Goal: Find specific page/section: Find specific page/section

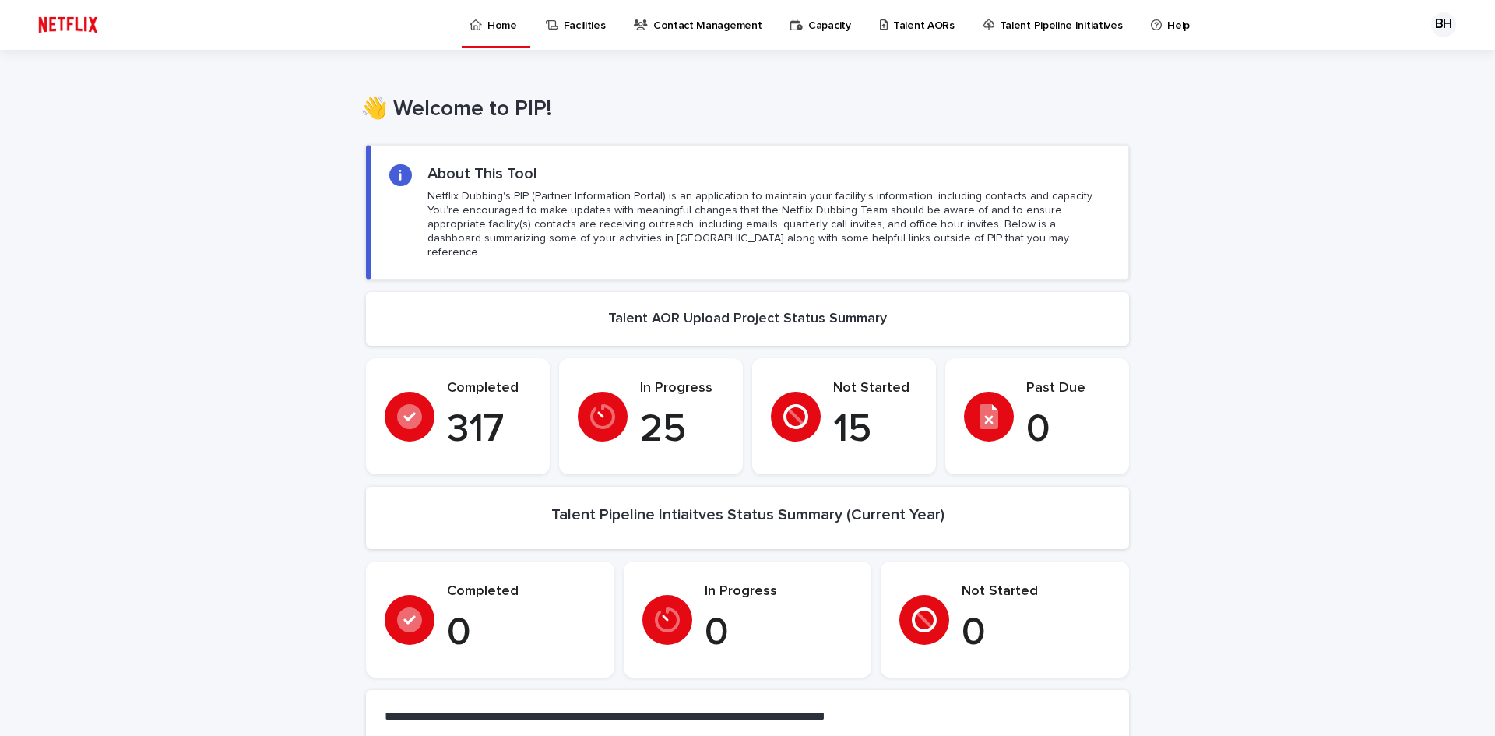
click at [907, 24] on p "Talent AORs" at bounding box center [924, 16] width 62 height 33
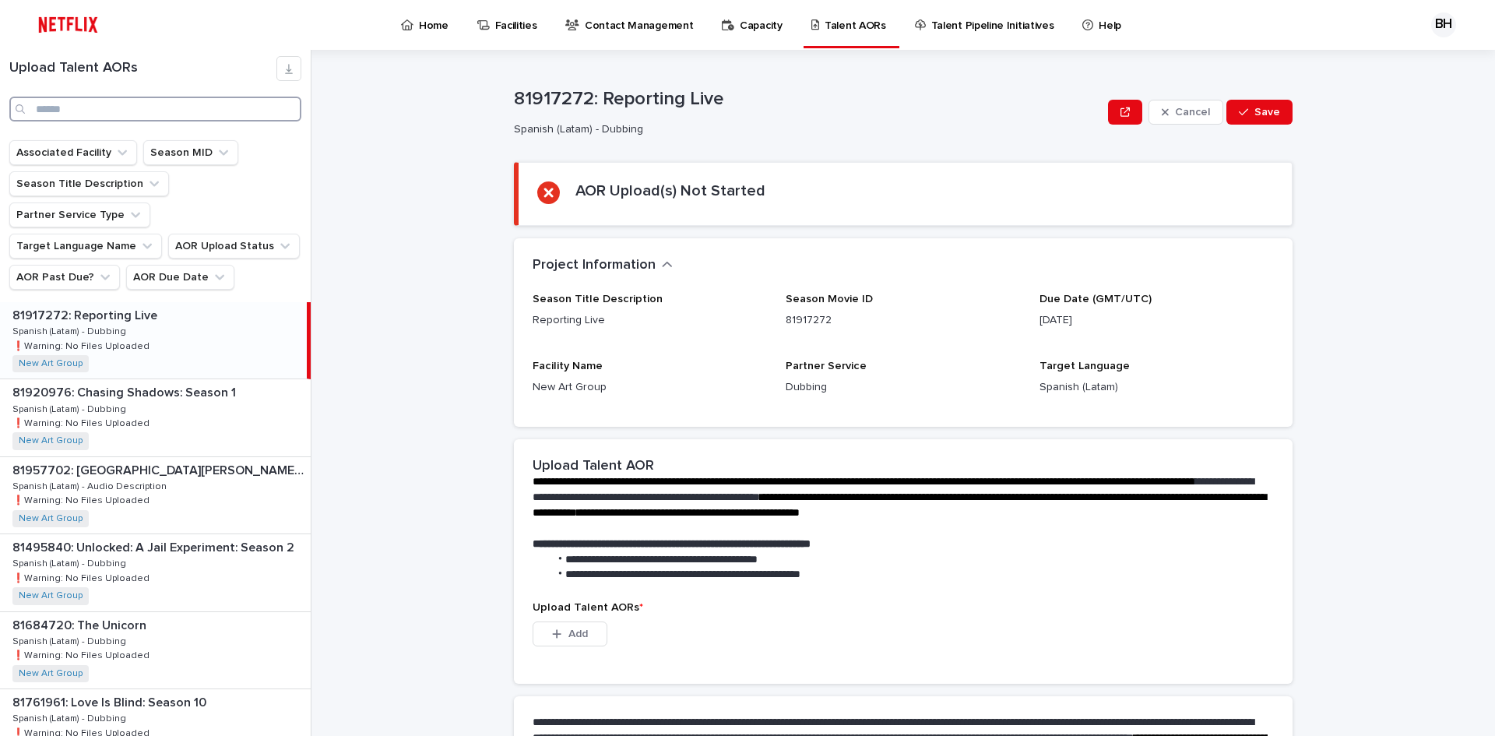
click at [105, 102] on input "Search" at bounding box center [155, 109] width 292 height 25
paste input "********"
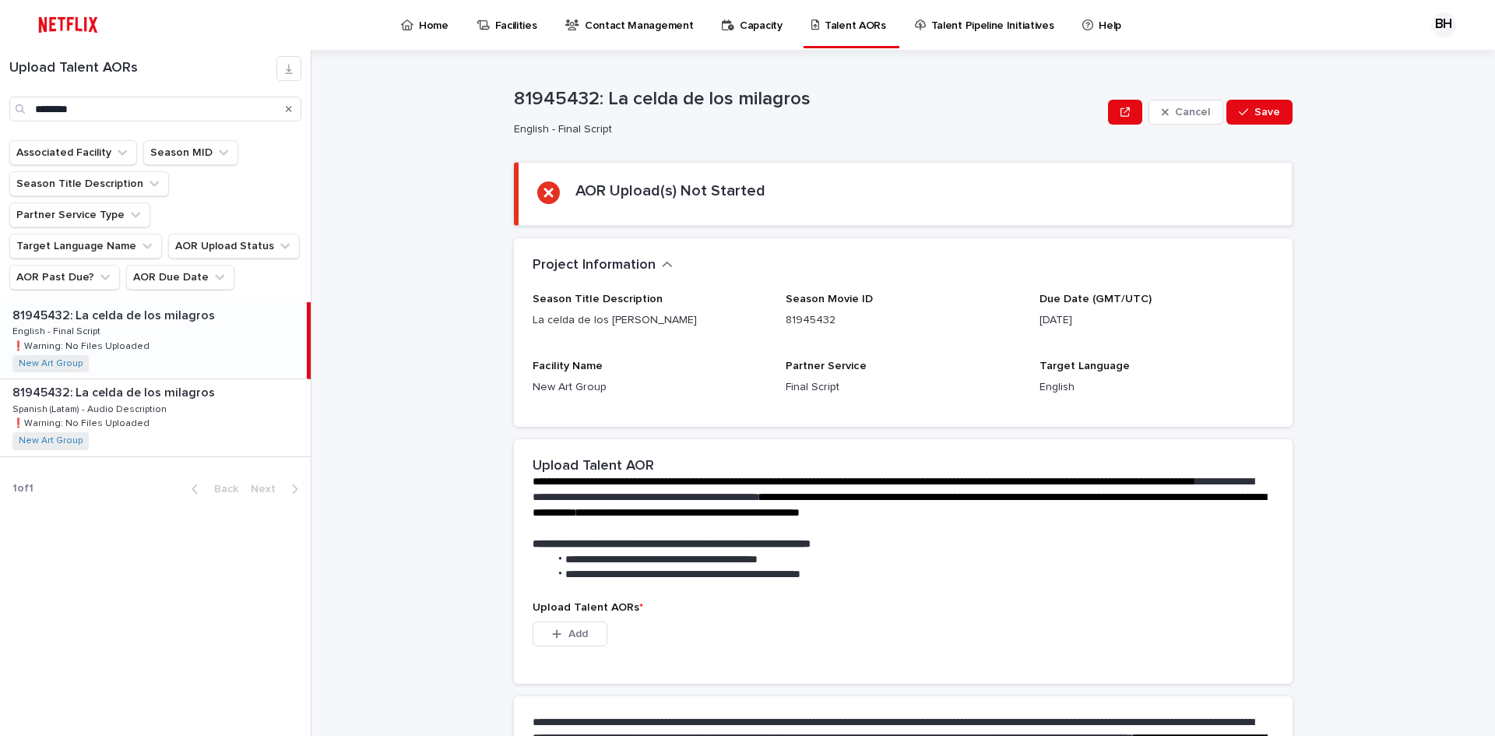
click at [166, 322] on div "81945432: La celda de los [PERSON_NAME] 81945432: La celda de los [PERSON_NAME]…" at bounding box center [153, 340] width 307 height 76
drag, startPoint x: 1160, startPoint y: 331, endPoint x: 1031, endPoint y: 344, distance: 129.2
click at [1031, 344] on div "Season Title Description La celda de los [PERSON_NAME] Season Movie ID 81945432…" at bounding box center [903, 350] width 741 height 115
click at [699, 361] on p "Facility Name" at bounding box center [650, 366] width 234 height 13
drag, startPoint x: 203, startPoint y: 386, endPoint x: 12, endPoint y: 389, distance: 191.6
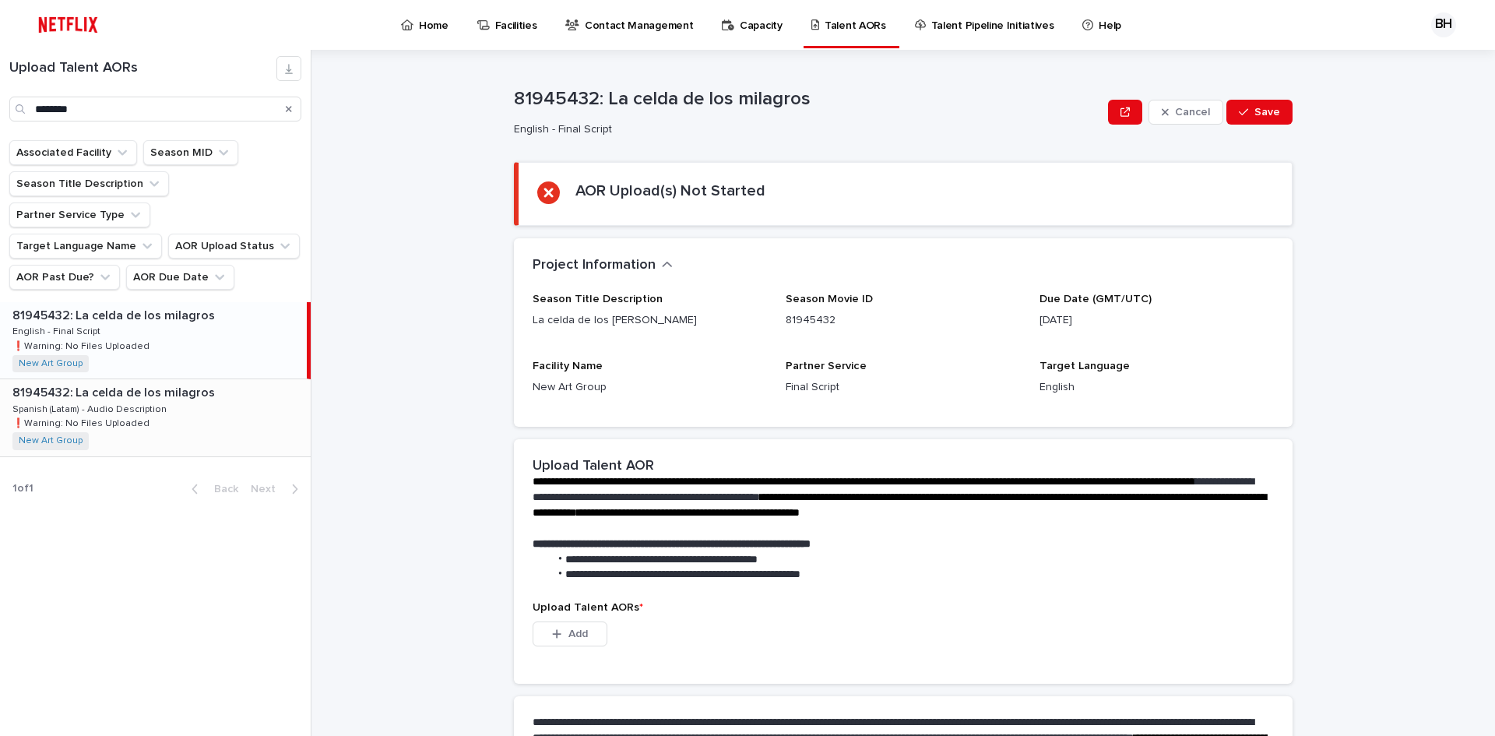
click at [203, 386] on div "81945432: La celda de los [PERSON_NAME] 81945432: La celda de los [PERSON_NAME]…" at bounding box center [155, 417] width 311 height 76
paste input "Search"
drag, startPoint x: 130, startPoint y: 116, endPoint x: -2, endPoint y: 102, distance: 132.4
click at [0, 102] on html "Home Facilities Contact Management Capacity Talent AORs Talent Pipeline Initiat…" at bounding box center [747, 368] width 1495 height 736
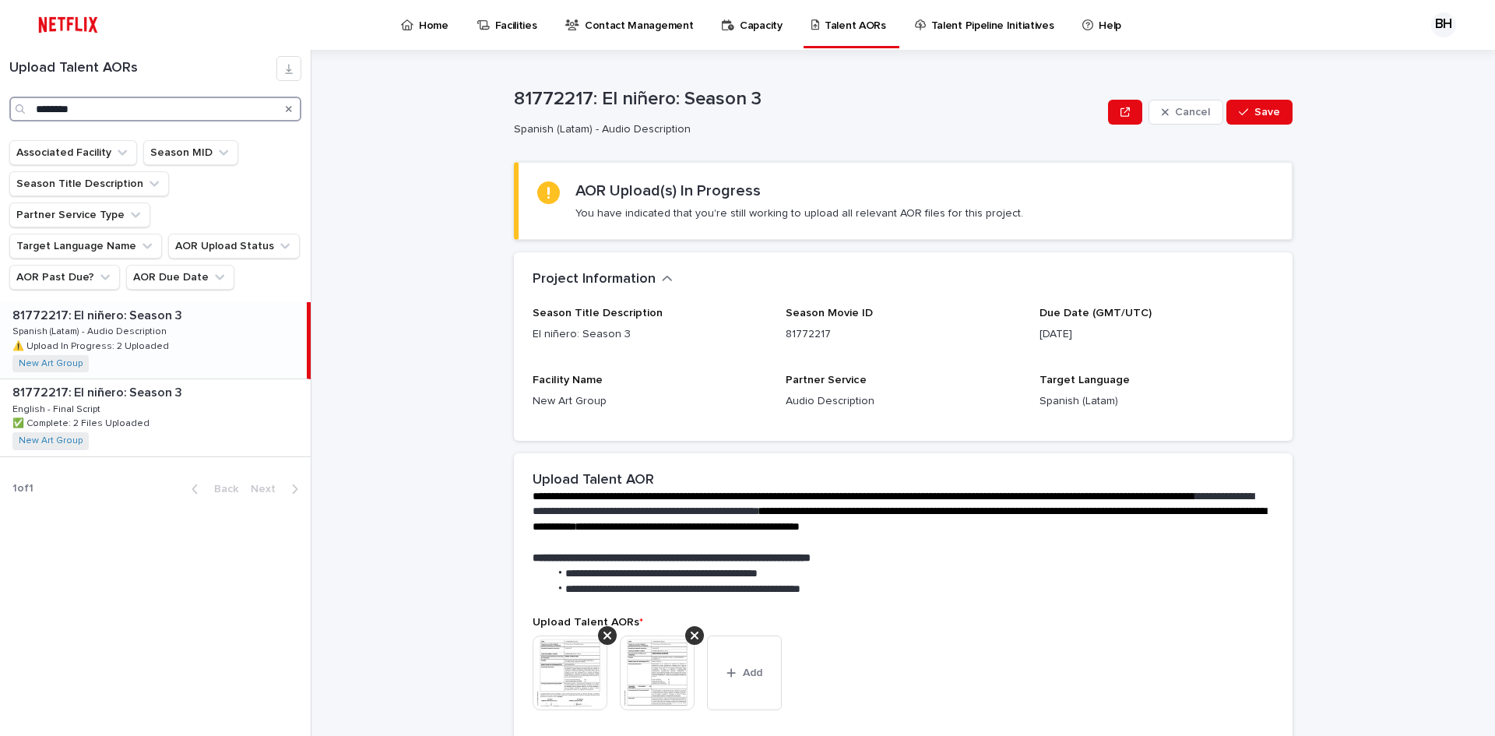
type input "********"
drag, startPoint x: 94, startPoint y: 116, endPoint x: 30, endPoint y: 120, distance: 64.8
click at [34, 115] on input "********" at bounding box center [155, 109] width 292 height 25
paste input "********"
click at [209, 311] on div "81720506: Love Is Blind: Season 9 81720506: Love Is Blind: Season 9 Spanish (La…" at bounding box center [153, 340] width 307 height 76
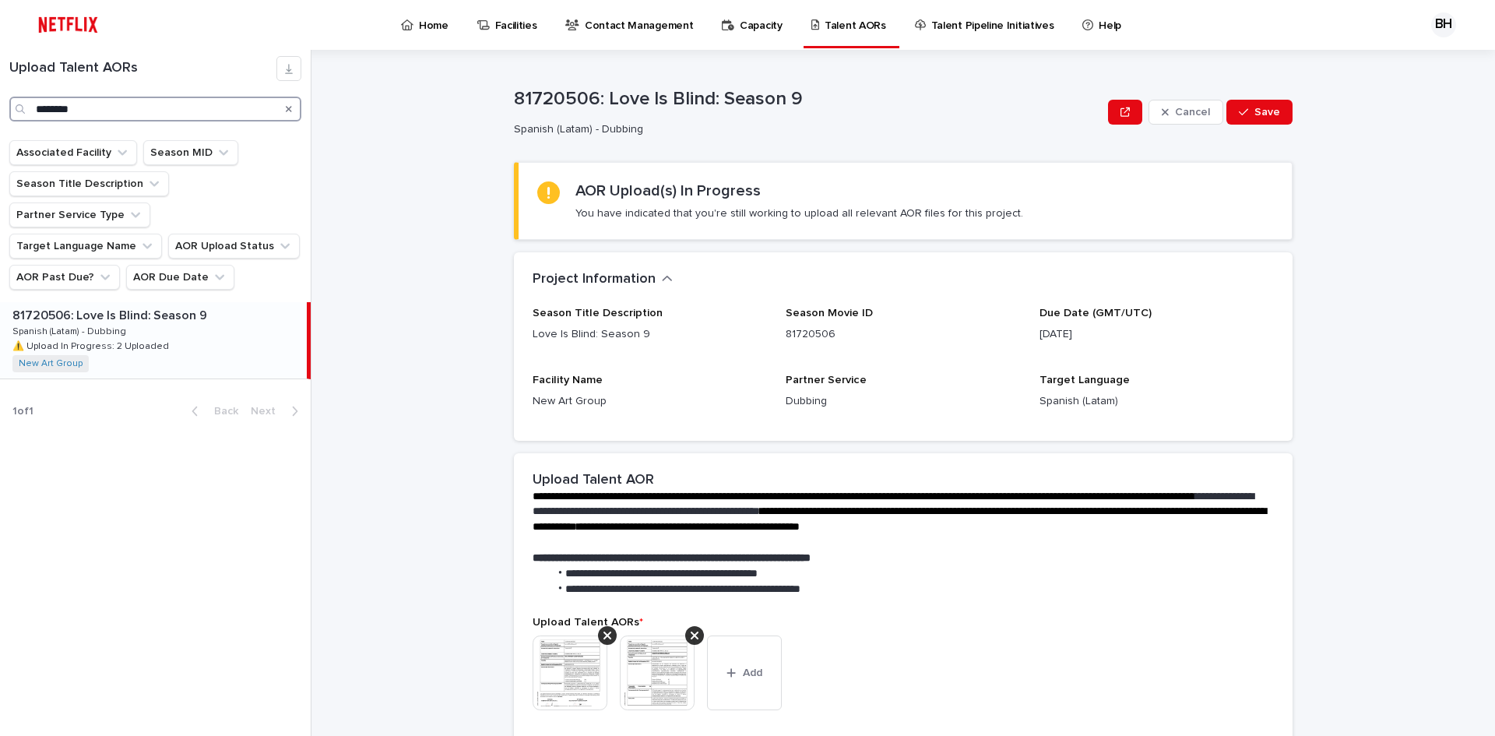
drag, startPoint x: 97, startPoint y: 102, endPoint x: -68, endPoint y: 110, distance: 164.5
click at [0, 110] on html "Home Facilities Contact Management Capacity Talent AORs Talent Pipeline Initiat…" at bounding box center [747, 368] width 1495 height 736
paste input "Search"
drag, startPoint x: 99, startPoint y: 106, endPoint x: -28, endPoint y: 109, distance: 127.0
click at [0, 109] on html "Home Facilities Contact Management Capacity Talent AORs Talent Pipeline Initiat…" at bounding box center [747, 368] width 1495 height 736
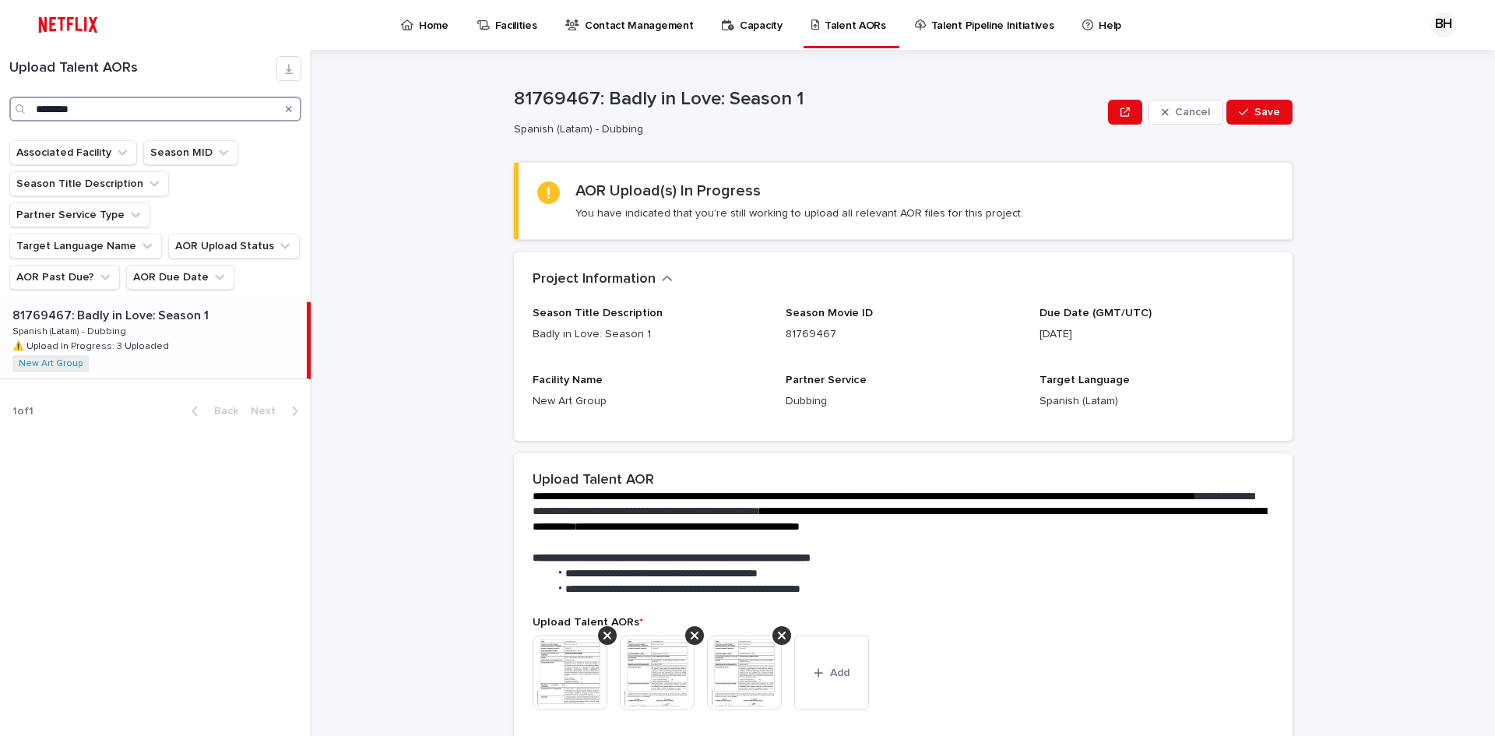
paste input "Search"
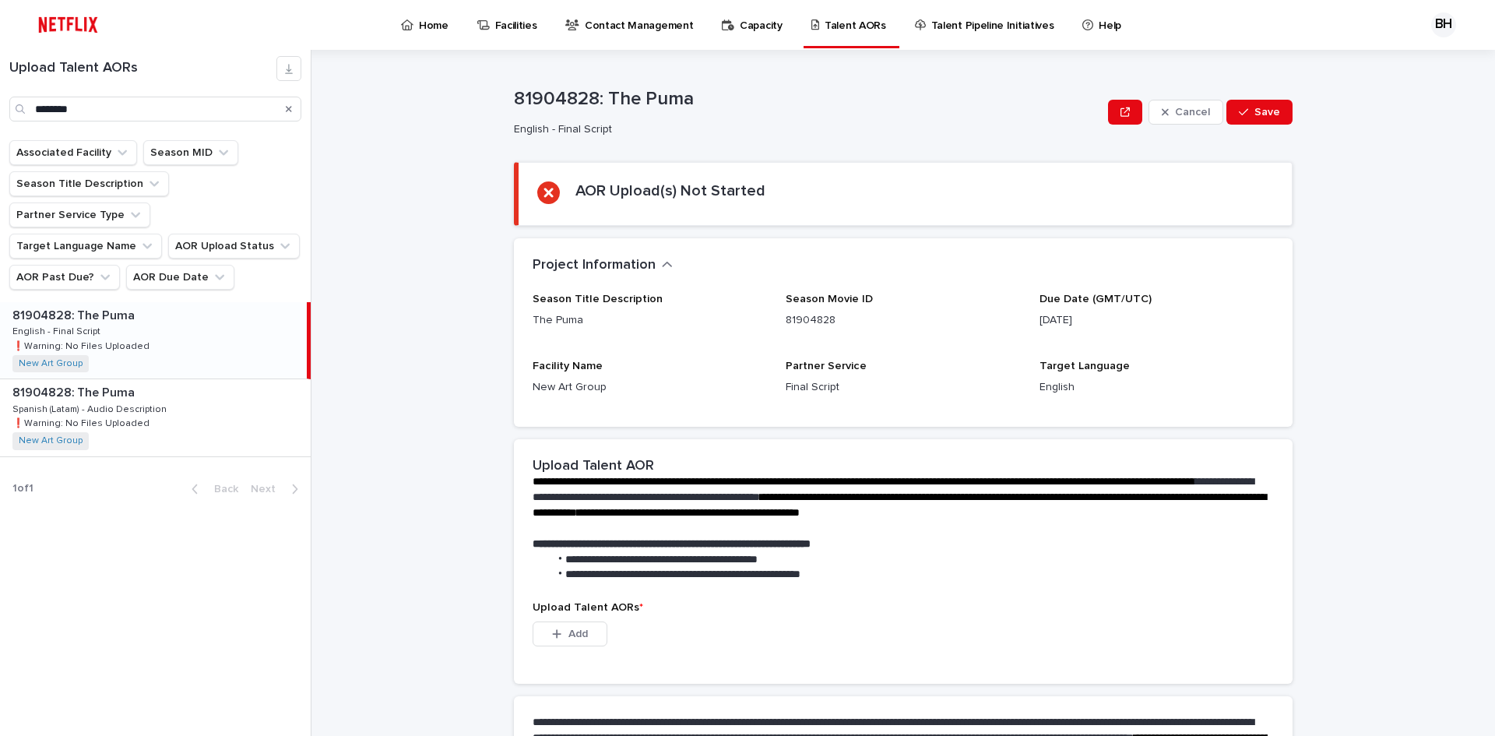
click at [208, 302] on div "81904828: The Puma 81904828: The Puma English - Final Script English - Final Sc…" at bounding box center [153, 340] width 307 height 76
drag, startPoint x: 1137, startPoint y: 322, endPoint x: 21, endPoint y: 291, distance: 1116.5
click at [1027, 321] on div "Season Title Description The Puma Season Movie ID 81904828 Due Date (GMT/UTC) […" at bounding box center [903, 350] width 741 height 115
click at [173, 380] on div "81904828: The Puma 81904828: The Puma Spanish (Latam) - Audio Description Spani…" at bounding box center [155, 417] width 311 height 76
drag, startPoint x: 99, startPoint y: 104, endPoint x: -14, endPoint y: 104, distance: 112.9
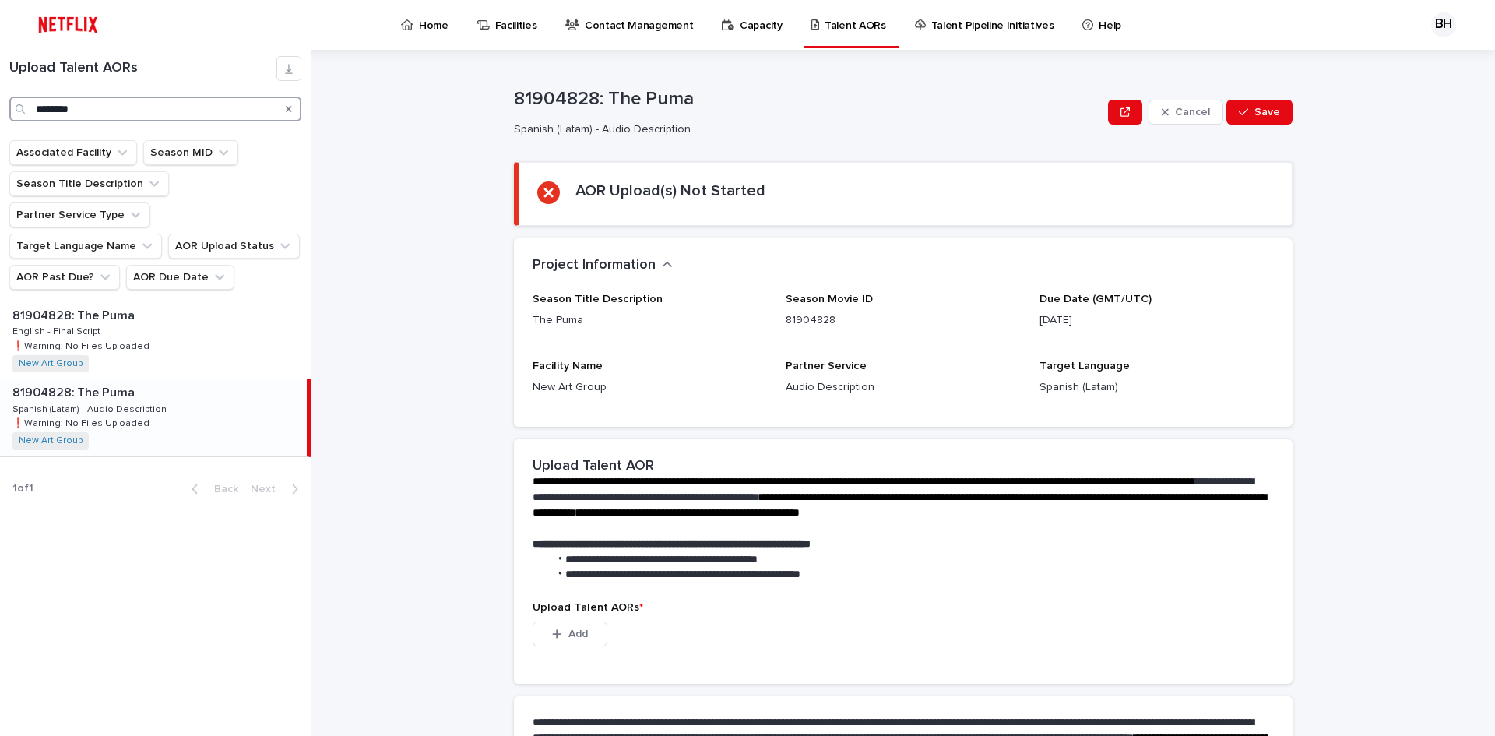
click at [0, 104] on html "Home Facilities Contact Management Capacity Talent AORs Talent Pipeline Initiat…" at bounding box center [747, 368] width 1495 height 736
paste input "Search"
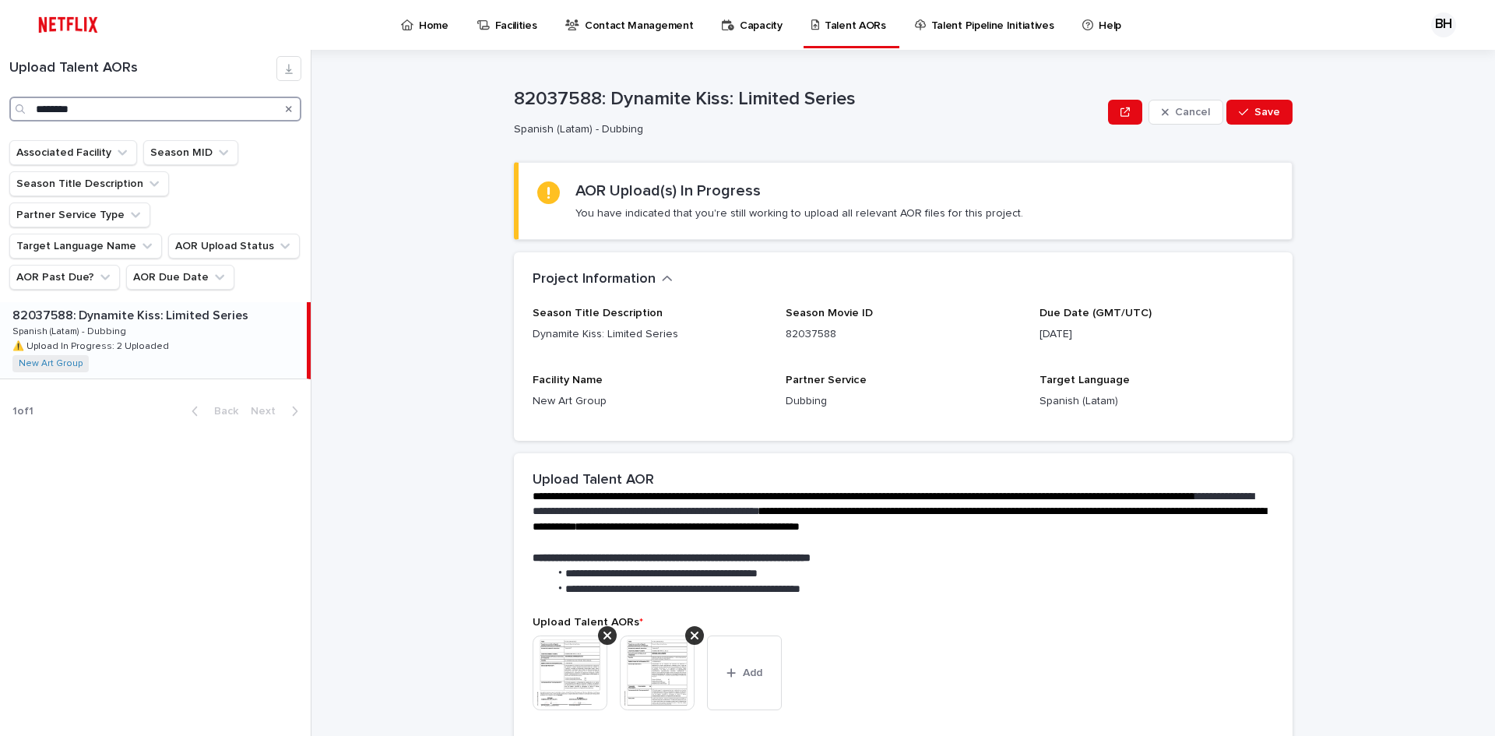
type input "********"
